Goal: Task Accomplishment & Management: Manage account settings

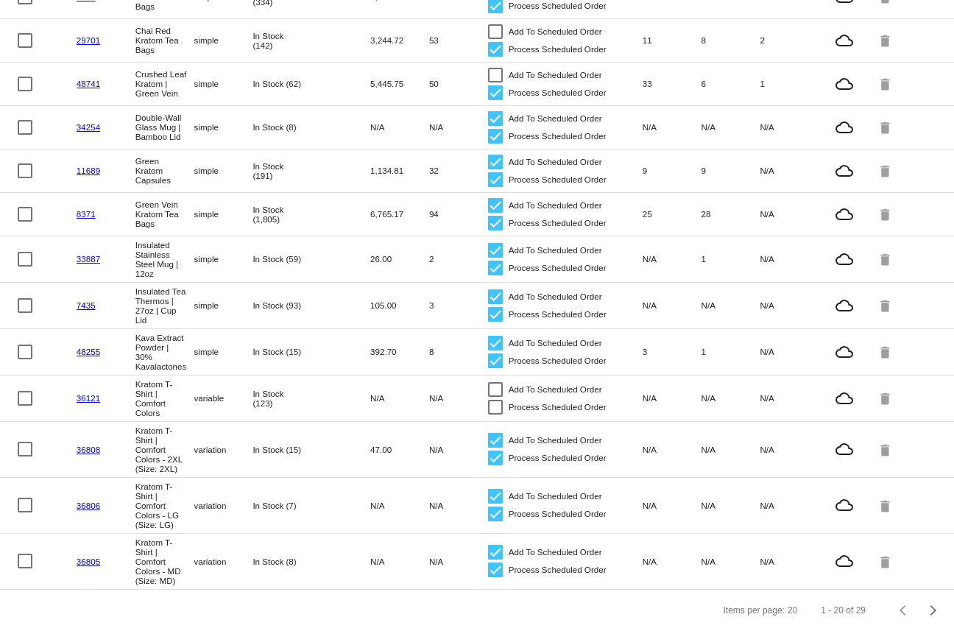
scroll to position [753, 0]
click at [936, 609] on div "Next page" at bounding box center [931, 610] width 10 height 10
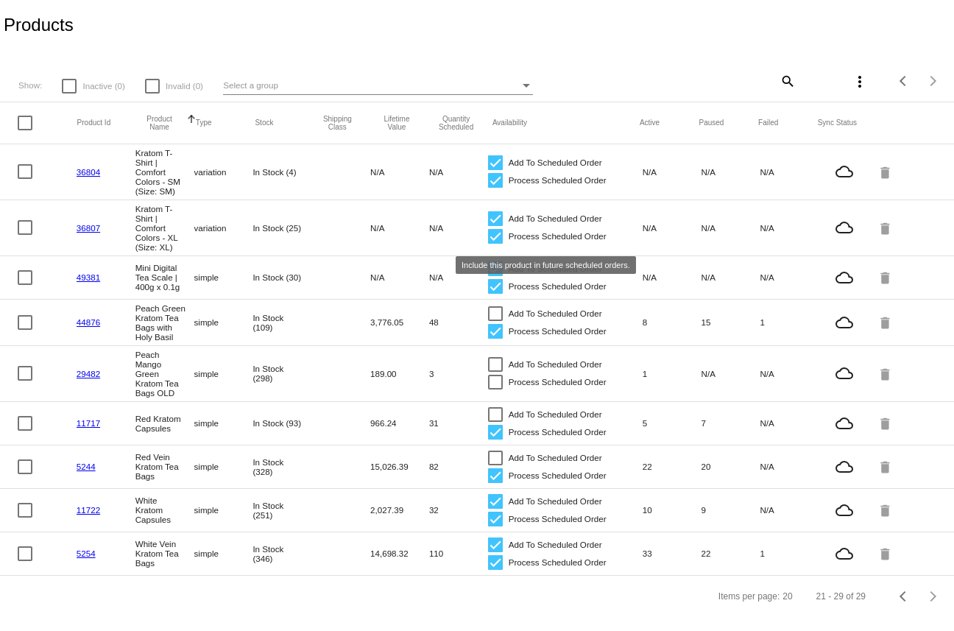
scroll to position [0, 0]
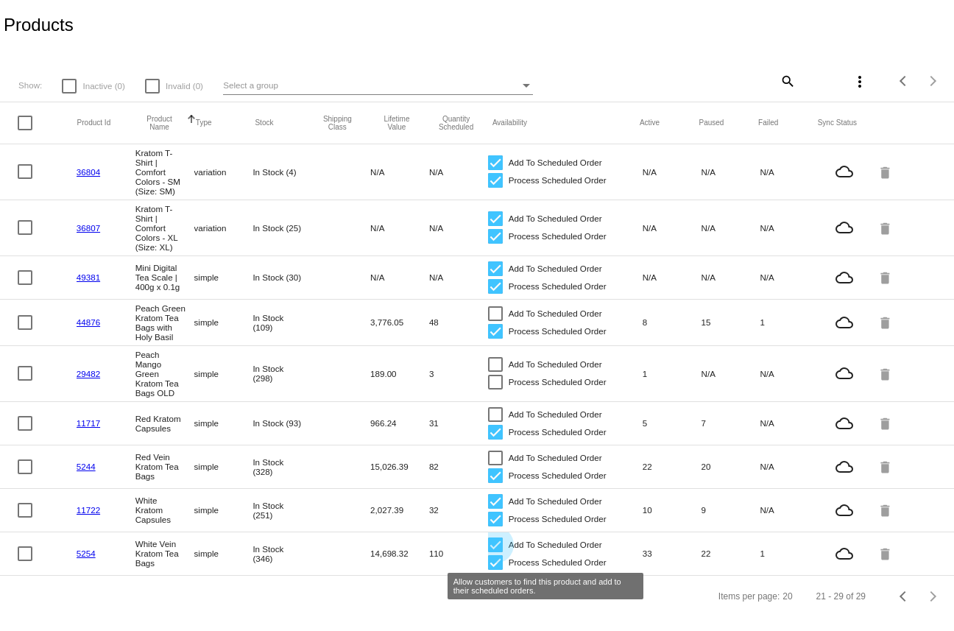
click at [495, 552] on div at bounding box center [495, 544] width 15 height 15
click at [495, 553] on input "Add To Scheduled Order" at bounding box center [495, 552] width 1 height 1
checkbox input "false"
